Goal: Information Seeking & Learning: Learn about a topic

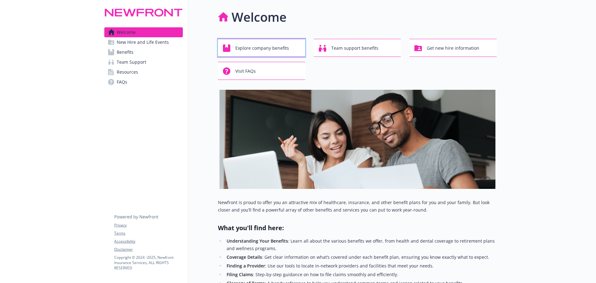
click at [261, 50] on span "Explore company benefits" at bounding box center [262, 48] width 54 height 12
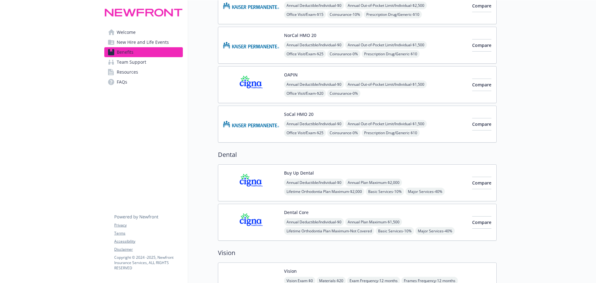
scroll to position [155, 0]
